Goal: Task Accomplishment & Management: Use online tool/utility

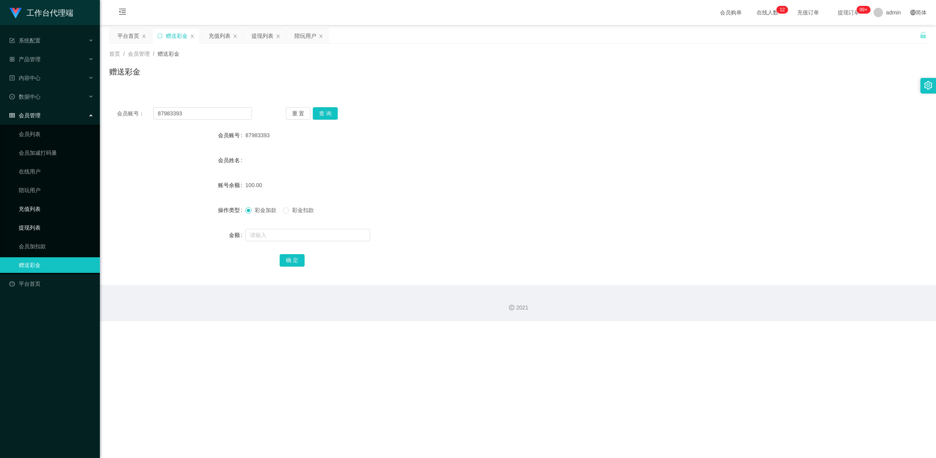
drag, startPoint x: 53, startPoint y: 225, endPoint x: 94, endPoint y: 215, distance: 42.0
click at [53, 225] on link "提现列表" at bounding box center [56, 228] width 75 height 16
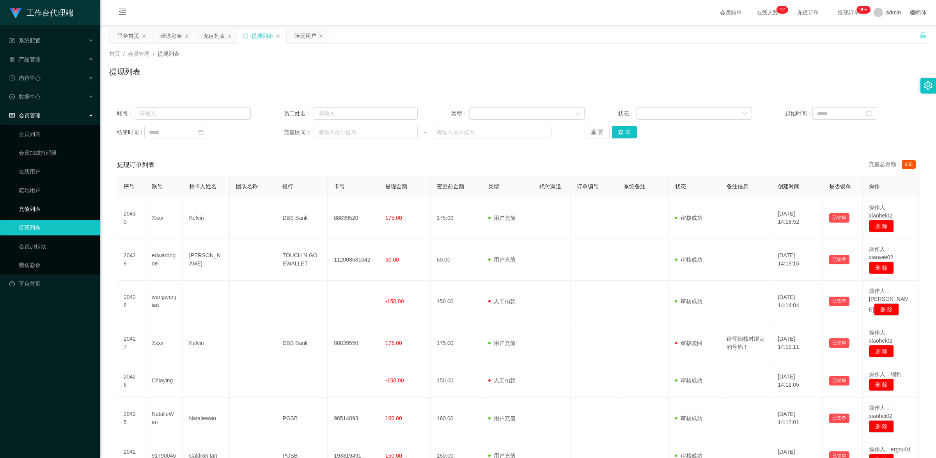
click at [51, 209] on link "充值列表" at bounding box center [56, 209] width 75 height 16
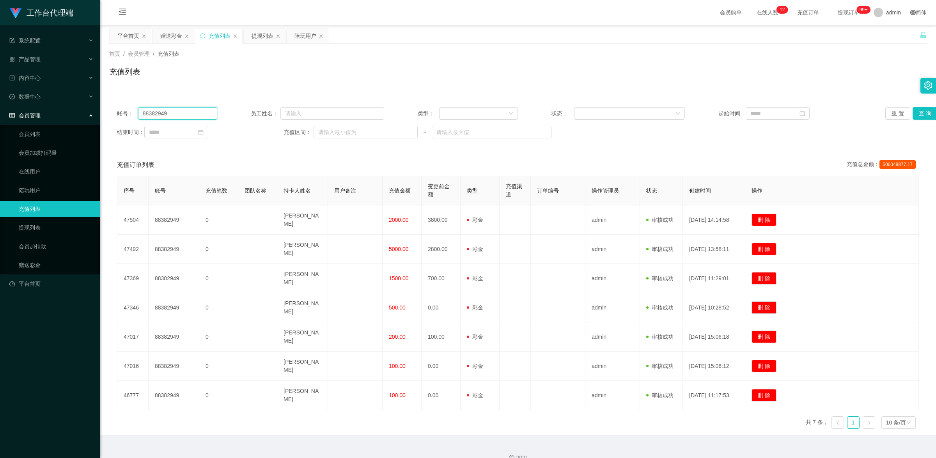
drag, startPoint x: 178, startPoint y: 110, endPoint x: 125, endPoint y: 99, distance: 54.5
click at [125, 99] on div "账号： 88382949 员工姓名： 类型： 状态： 起始时间： 重 置 查 询 结束时间： 充值区间： ~" at bounding box center [518, 122] width 818 height 47
paste input "7983393"
type input "87983393"
click at [917, 110] on button "查 询" at bounding box center [925, 113] width 25 height 12
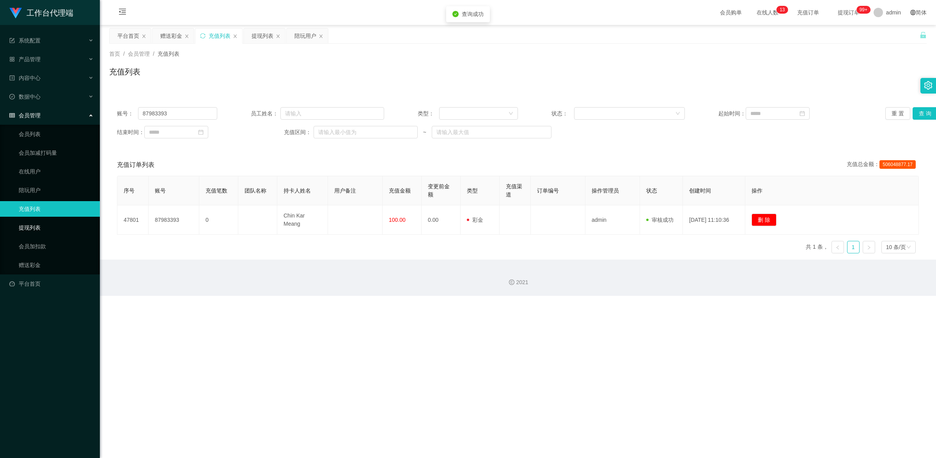
drag, startPoint x: 47, startPoint y: 227, endPoint x: 59, endPoint y: 225, distance: 11.9
click at [47, 227] on link "提现列表" at bounding box center [56, 228] width 75 height 16
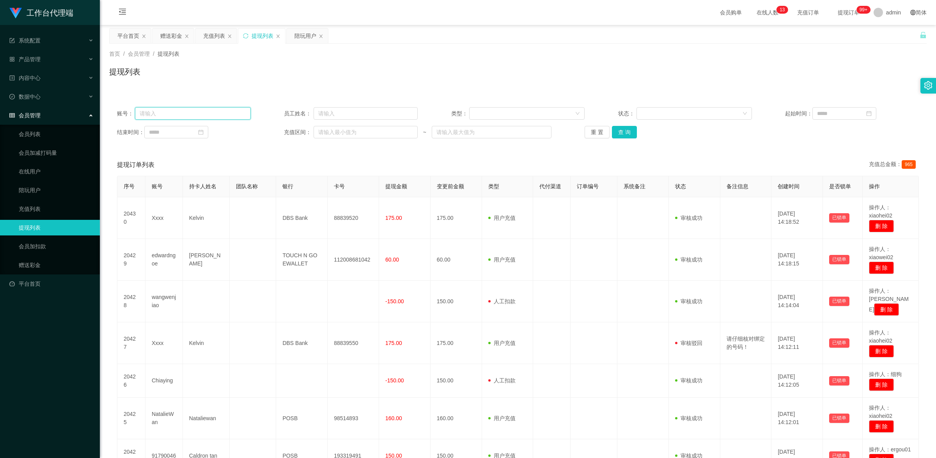
click at [206, 112] on input "text" at bounding box center [192, 113] width 115 height 12
paste input "87983393"
type input "87983393"
click at [629, 135] on button "查 询" at bounding box center [624, 132] width 25 height 12
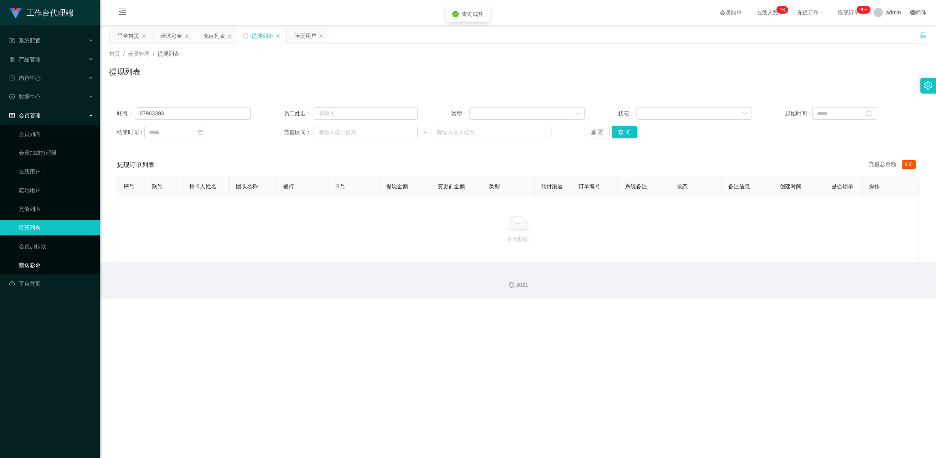
click at [49, 261] on link "赠送彩金" at bounding box center [56, 265] width 75 height 16
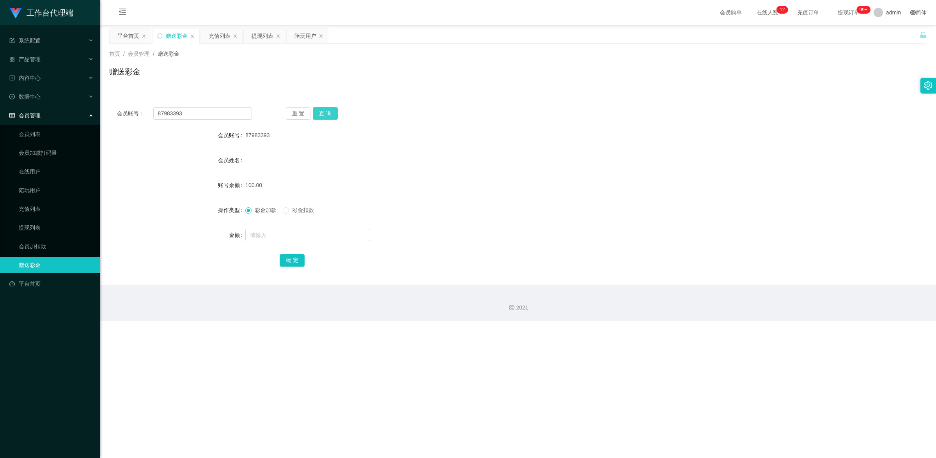
click at [325, 116] on button "查 询" at bounding box center [325, 113] width 25 height 12
click at [326, 116] on button "查 询" at bounding box center [325, 113] width 25 height 12
click at [326, 118] on button "查 询" at bounding box center [325, 113] width 25 height 12
click at [44, 225] on link "提现列表" at bounding box center [56, 228] width 75 height 16
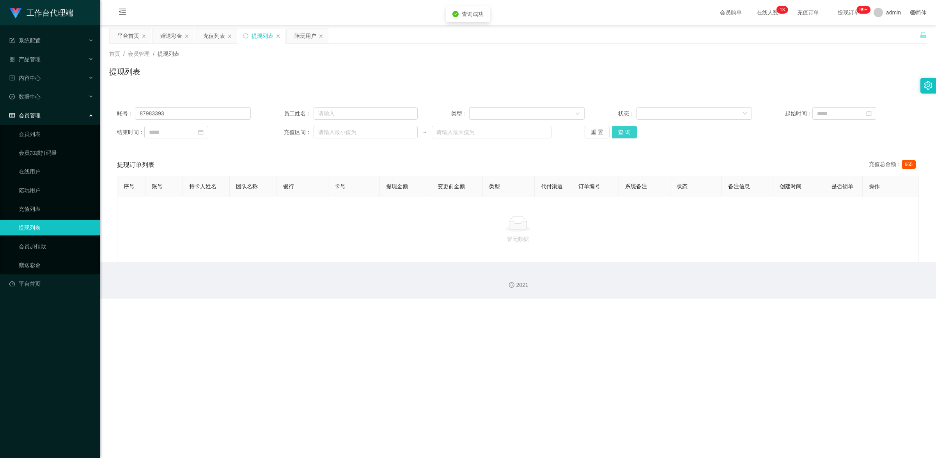
click at [625, 131] on button "查 询" at bounding box center [624, 132] width 25 height 12
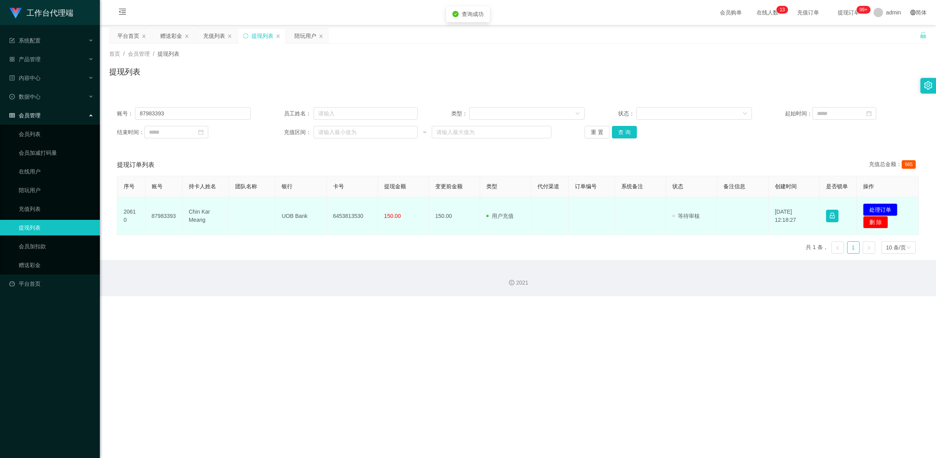
click at [890, 209] on button "处理订单" at bounding box center [880, 210] width 34 height 12
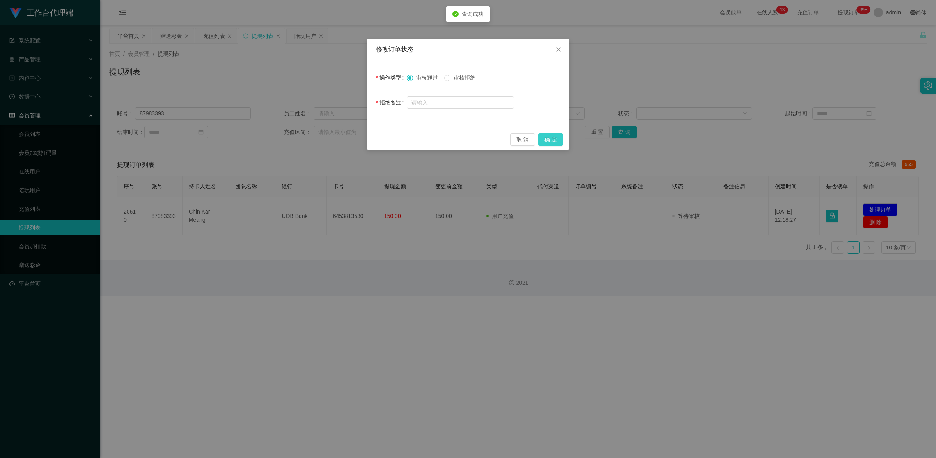
click at [553, 141] on button "确 定" at bounding box center [550, 139] width 25 height 12
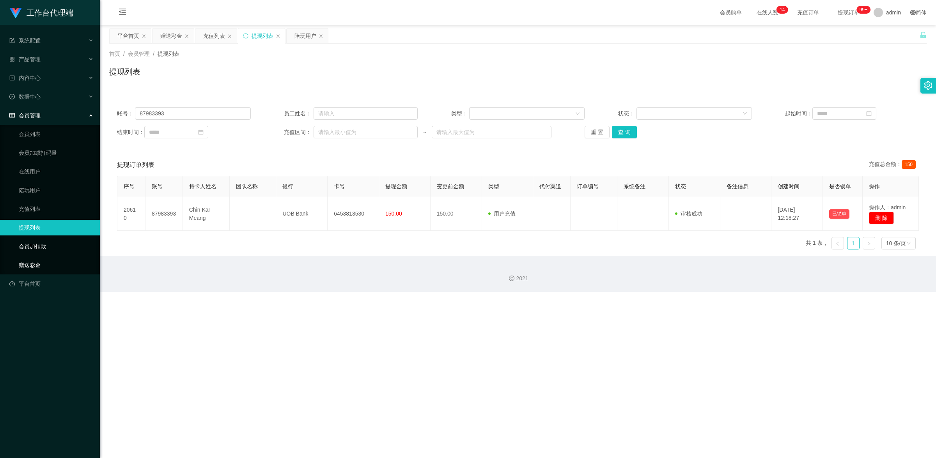
drag, startPoint x: 63, startPoint y: 262, endPoint x: 86, endPoint y: 247, distance: 27.3
click at [63, 262] on link "赠送彩金" at bounding box center [56, 265] width 75 height 16
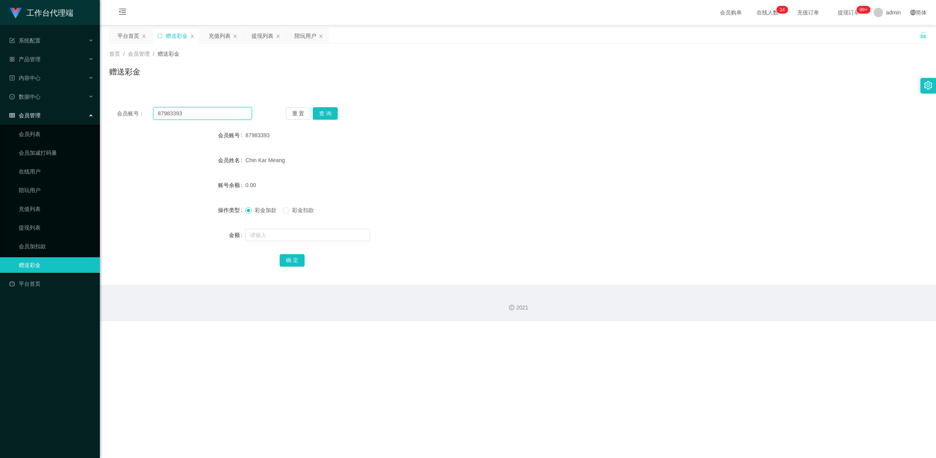
drag, startPoint x: 194, startPoint y: 115, endPoint x: 145, endPoint y: 98, distance: 52.3
click at [145, 98] on div "会员账号： 87983393 重 置 查 询 会员账号 87983393 会员姓名 [PERSON_NAME] 账号余额 0.00 操作类型 彩金加款 彩金扣…" at bounding box center [518, 187] width 818 height 195
paste input "Lousywan"
type input "Lousywan"
drag, startPoint x: 319, startPoint y: 114, endPoint x: 335, endPoint y: 116, distance: 16.1
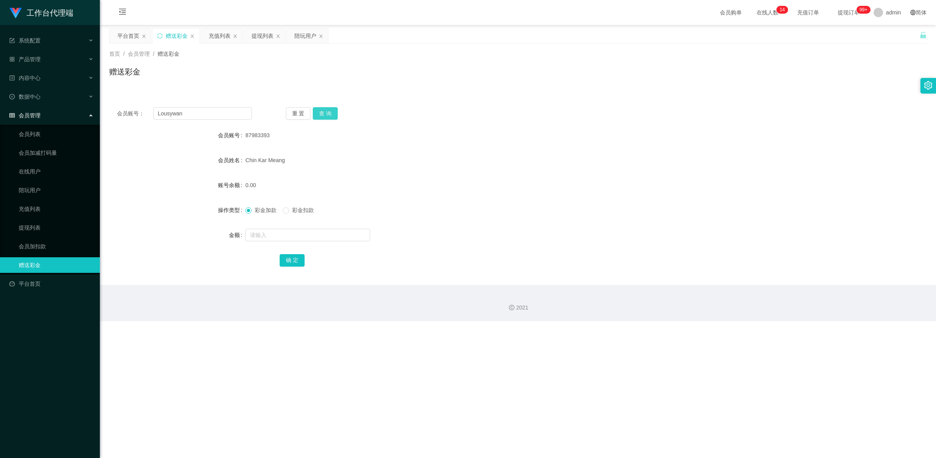
click at [320, 114] on button "查 询" at bounding box center [325, 113] width 25 height 12
click at [304, 236] on input "text" at bounding box center [307, 235] width 125 height 12
type input "100"
drag, startPoint x: 297, startPoint y: 261, endPoint x: 361, endPoint y: 241, distance: 66.5
click at [298, 261] on button "确 定" at bounding box center [292, 260] width 25 height 12
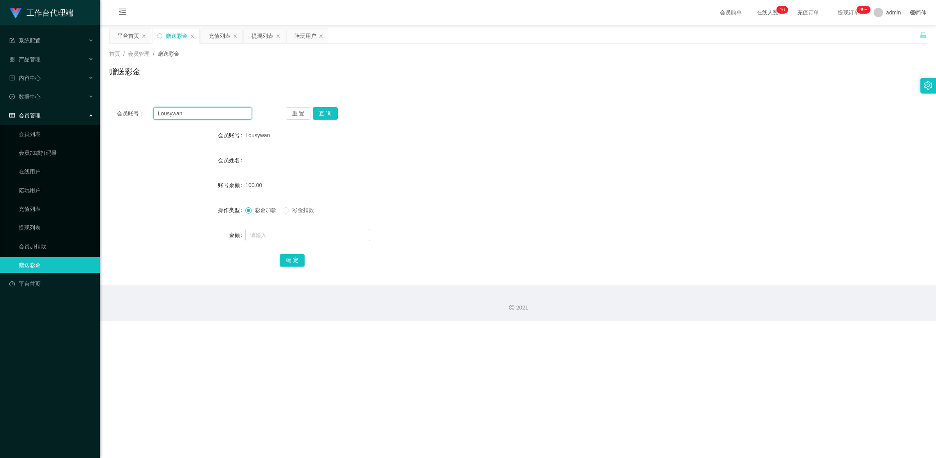
drag, startPoint x: 194, startPoint y: 110, endPoint x: 105, endPoint y: 84, distance: 92.5
click at [93, 81] on section "工作台代理端 系统配置 产品管理 内容中心 数据中心 会员管理 会员列表 会员加减打码量 在线用户 陪玩用户 充值列表 提现列表 会员加扣款 赠送彩金 平台首…" at bounding box center [468, 160] width 936 height 321
click at [331, 108] on button "查 询" at bounding box center [325, 113] width 25 height 12
click at [34, 225] on link "提现列表" at bounding box center [56, 228] width 75 height 16
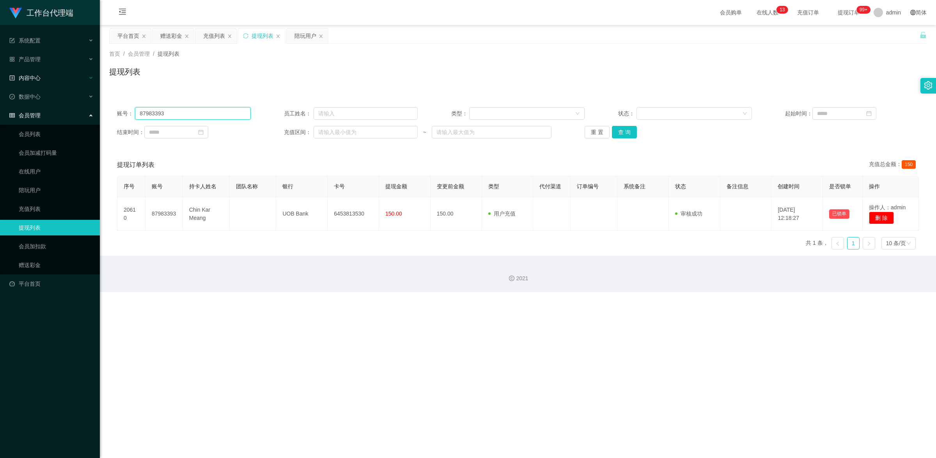
drag, startPoint x: 180, startPoint y: 117, endPoint x: 64, endPoint y: 83, distance: 121.1
click at [64, 83] on section "工作台代理端 系统配置 产品管理 内容中心 数据中心 会员管理 会员列表 会员加减打码量 在线用户 陪玩用户 充值列表 提现列表 会员加扣款 赠送彩金 平台首…" at bounding box center [468, 146] width 936 height 292
paste input "Lousywan"
type input "Lousywan"
click at [630, 128] on button "查 询" at bounding box center [624, 132] width 25 height 12
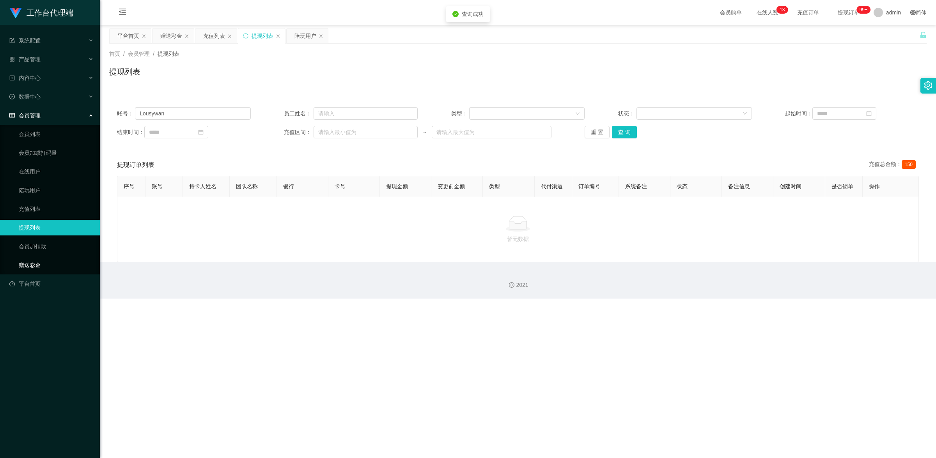
click at [51, 261] on link "赠送彩金" at bounding box center [56, 265] width 75 height 16
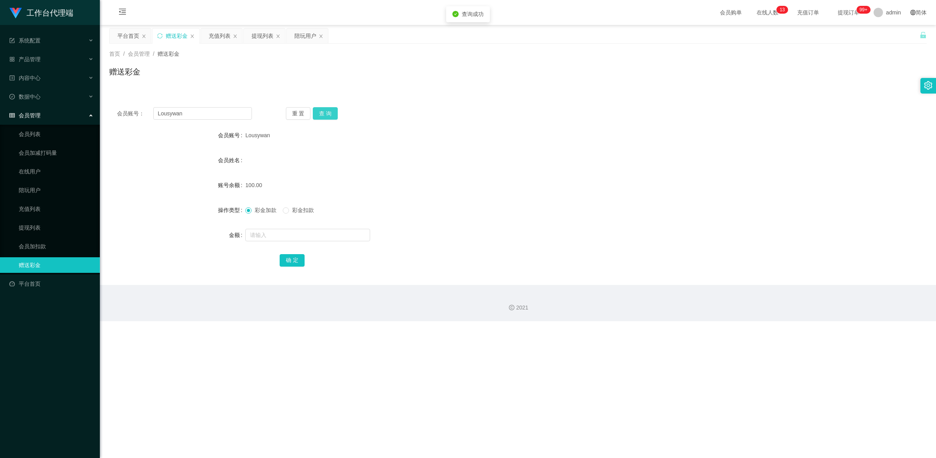
click at [323, 114] on button "查 询" at bounding box center [325, 113] width 25 height 12
click at [41, 229] on link "提现列表" at bounding box center [56, 228] width 75 height 16
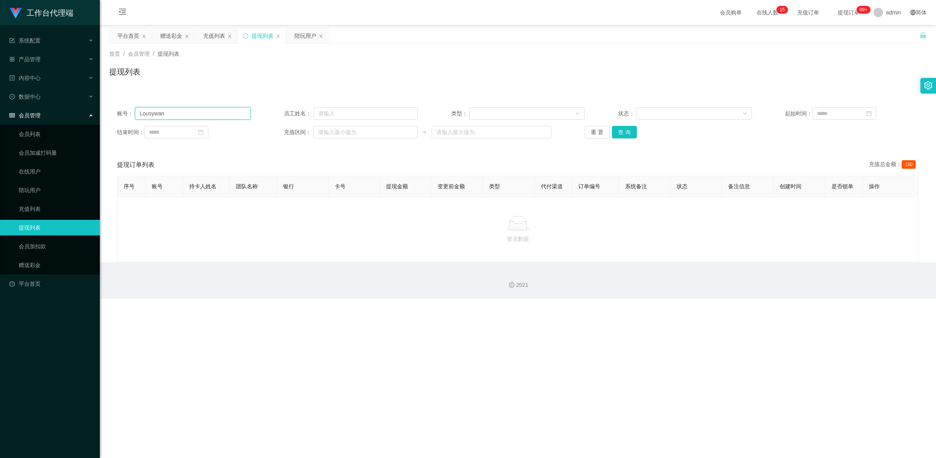
drag, startPoint x: 192, startPoint y: 114, endPoint x: 103, endPoint y: 102, distance: 89.7
click at [103, 102] on main "关闭左侧 关闭右侧 关闭其它 刷新页面 平台首页 赠送彩金 充值列表 提现列表 陪玩用户 首页 / 会员管理 / 提现列表 / 提现列表 账号： Lousyw…" at bounding box center [518, 144] width 836 height 238
click at [627, 131] on button "查 询" at bounding box center [624, 132] width 25 height 12
click at [38, 259] on link "赠送彩金" at bounding box center [56, 265] width 75 height 16
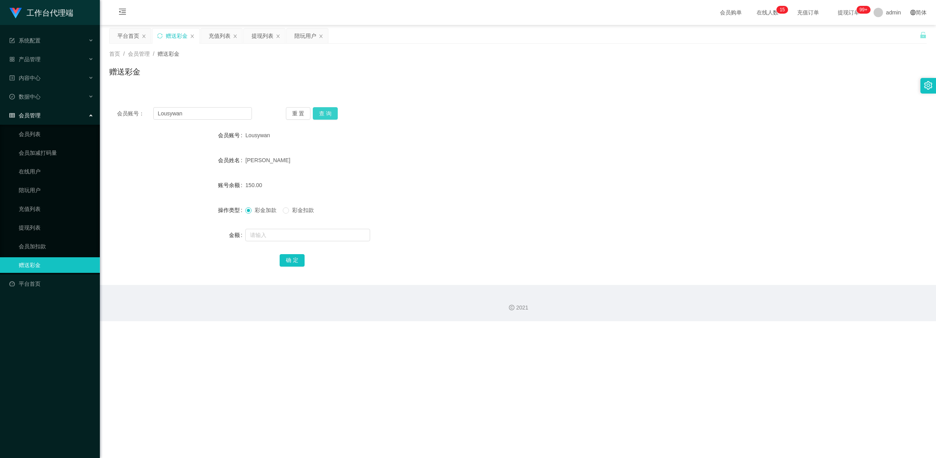
click at [328, 110] on button "查 询" at bounding box center [325, 113] width 25 height 12
click at [47, 227] on link "提现列表" at bounding box center [56, 228] width 75 height 16
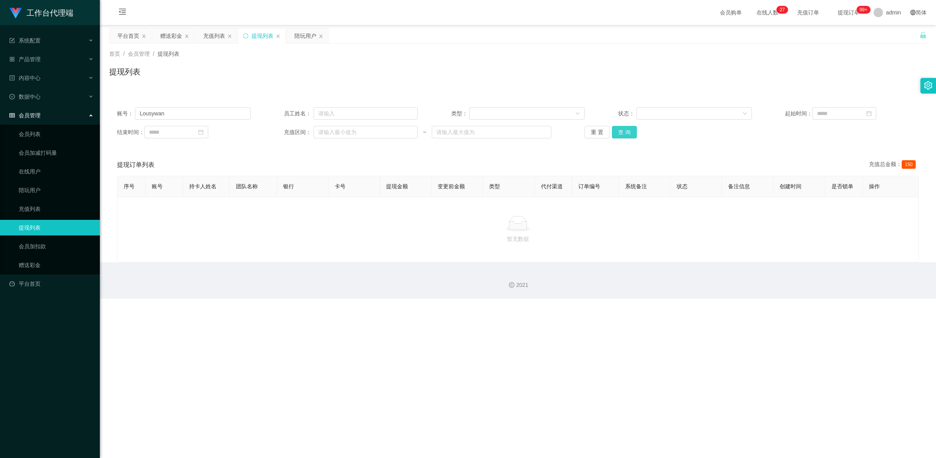
click at [619, 131] on button "查 询" at bounding box center [624, 132] width 25 height 12
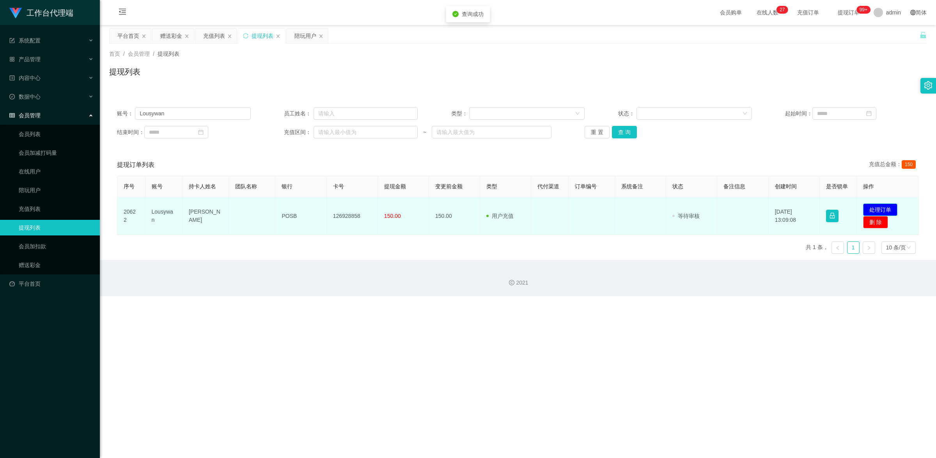
click at [878, 211] on button "处理订单" at bounding box center [880, 210] width 34 height 12
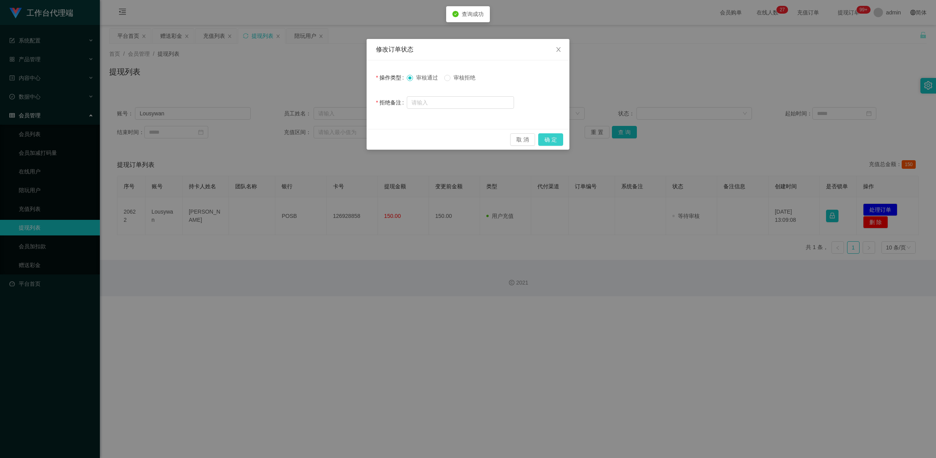
click at [552, 136] on button "确 定" at bounding box center [550, 139] width 25 height 12
